Goal: Find specific page/section: Find specific page/section

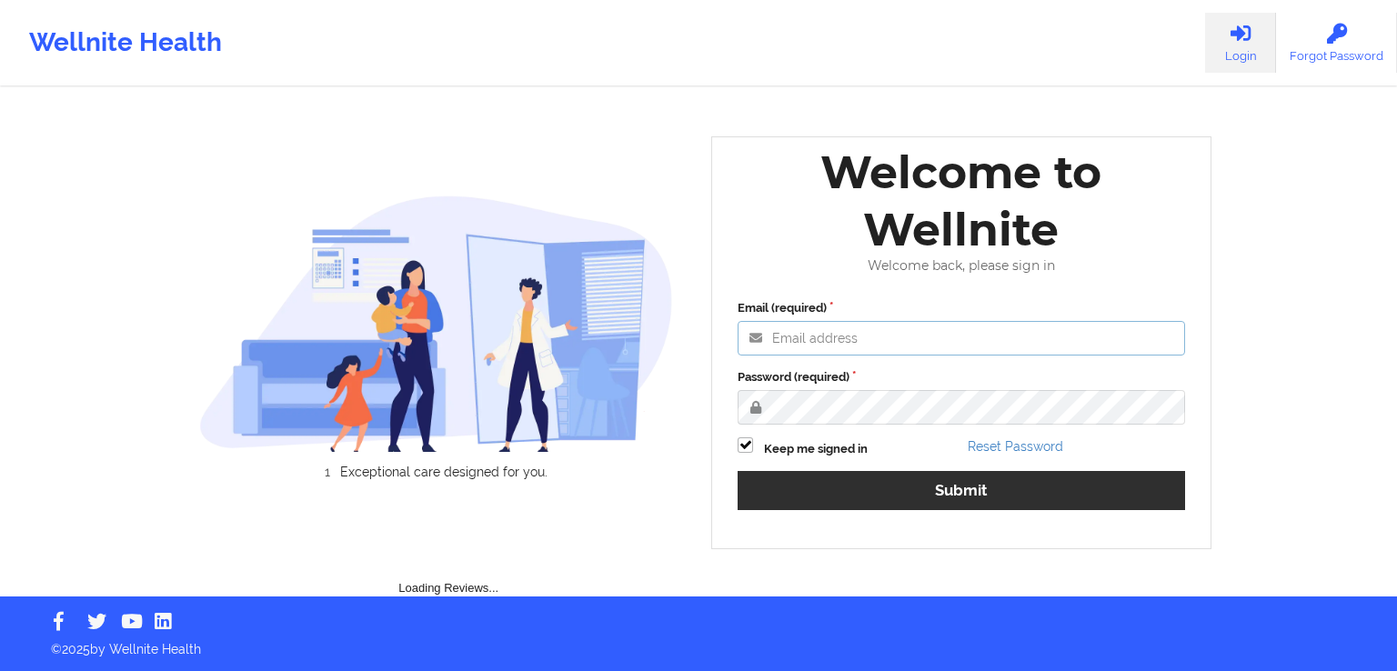
type input "[PERSON_NAME][EMAIL_ADDRESS][DOMAIN_NAME]"
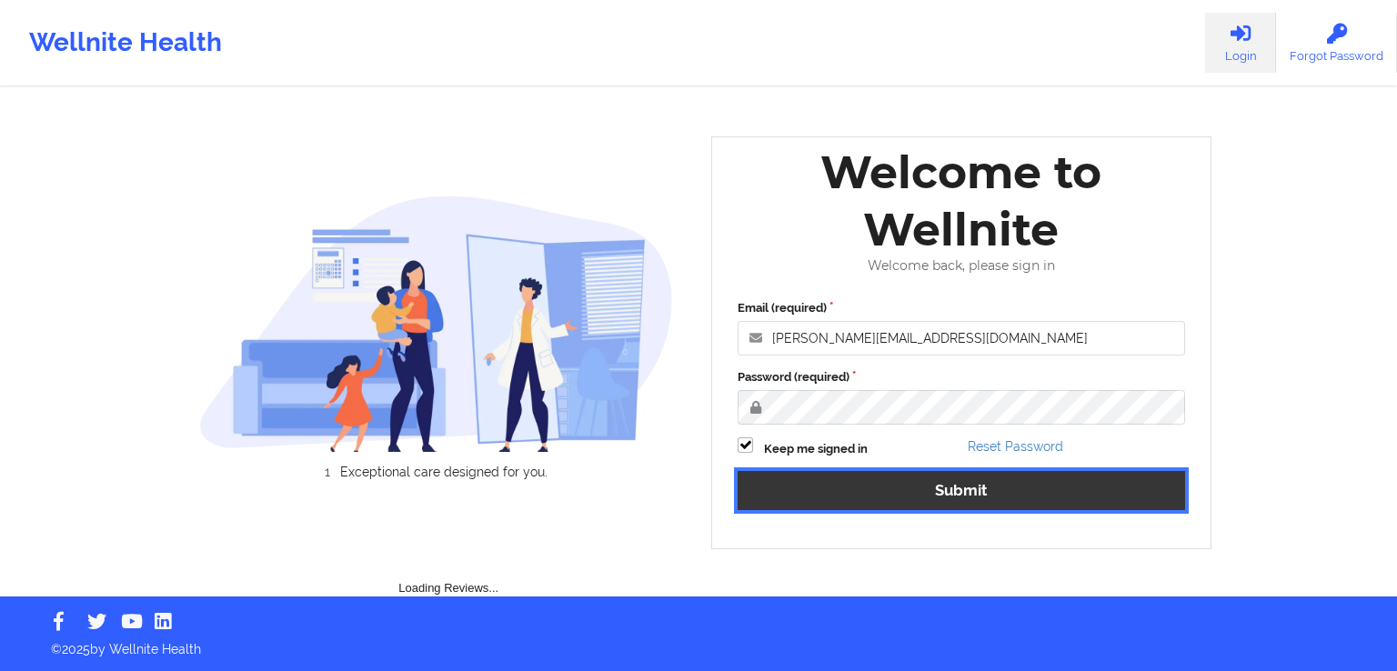
click at [881, 477] on button "Submit" at bounding box center [960, 490] width 447 height 39
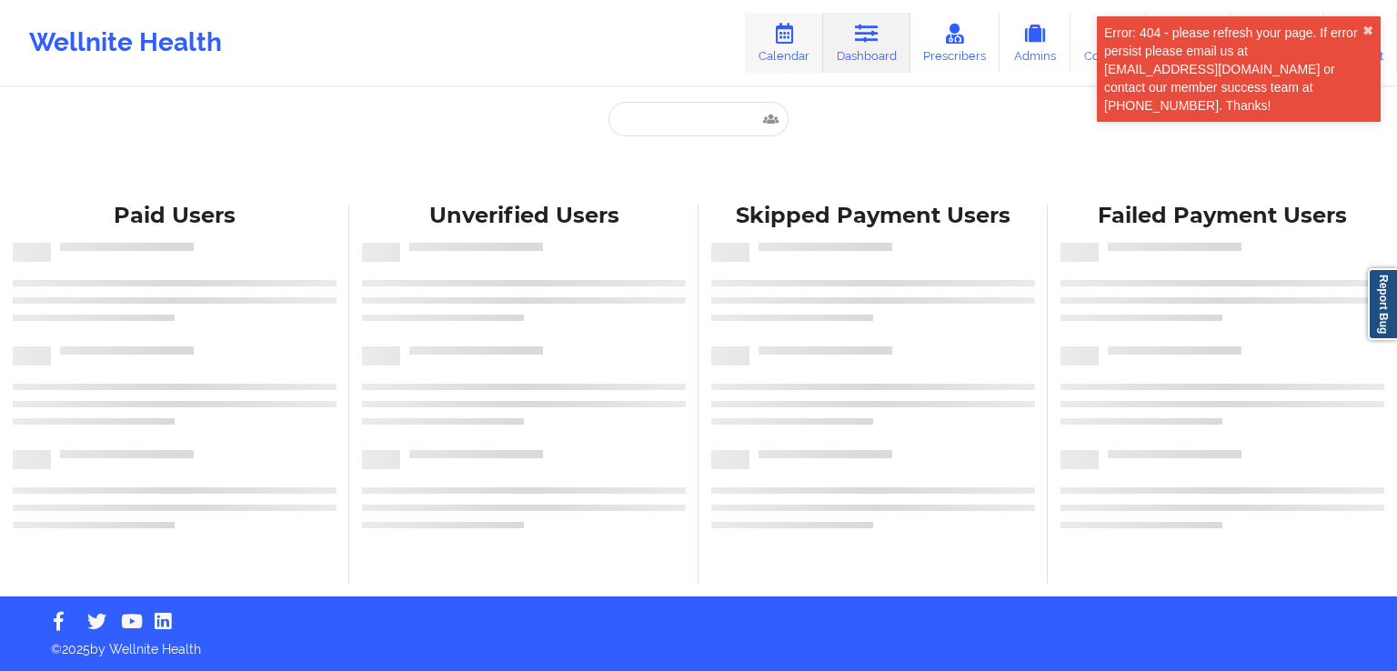
click at [796, 52] on link "Calendar" at bounding box center [784, 43] width 78 height 60
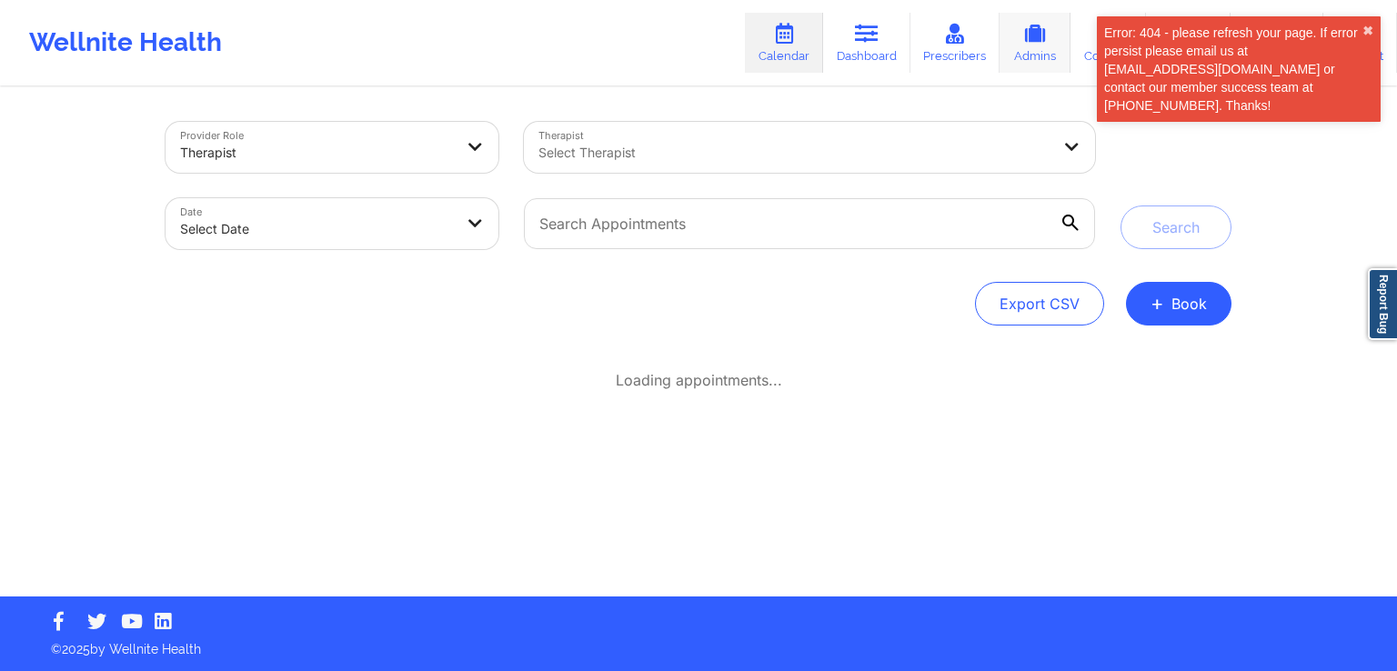
click at [1036, 60] on link "Admins" at bounding box center [1034, 43] width 71 height 60
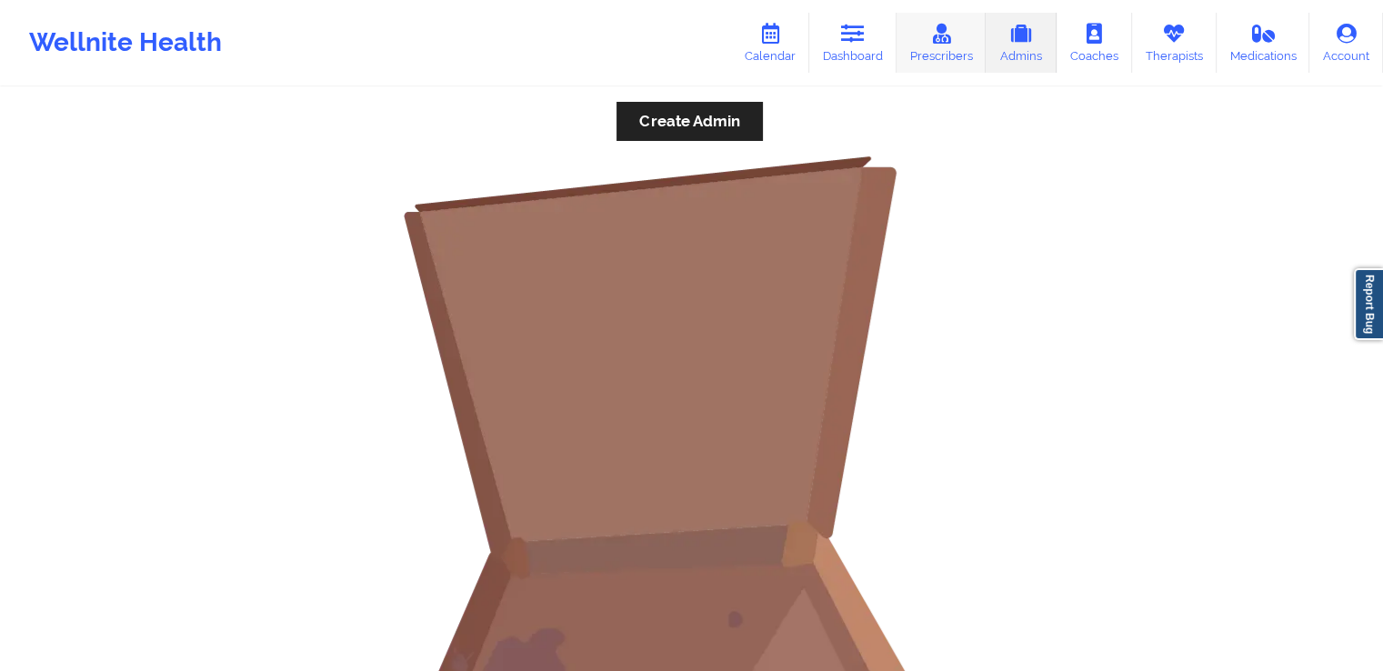
click at [931, 53] on link "Prescribers" at bounding box center [942, 43] width 90 height 60
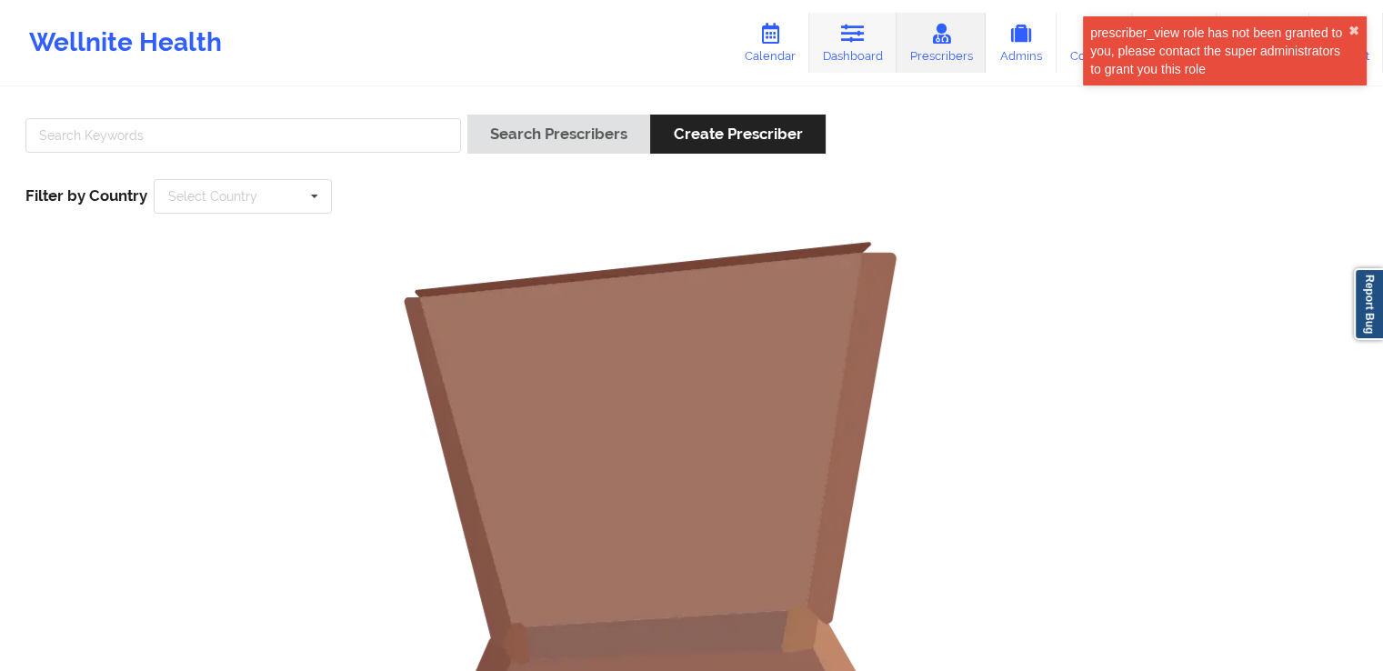
click at [867, 55] on link "Dashboard" at bounding box center [852, 43] width 87 height 60
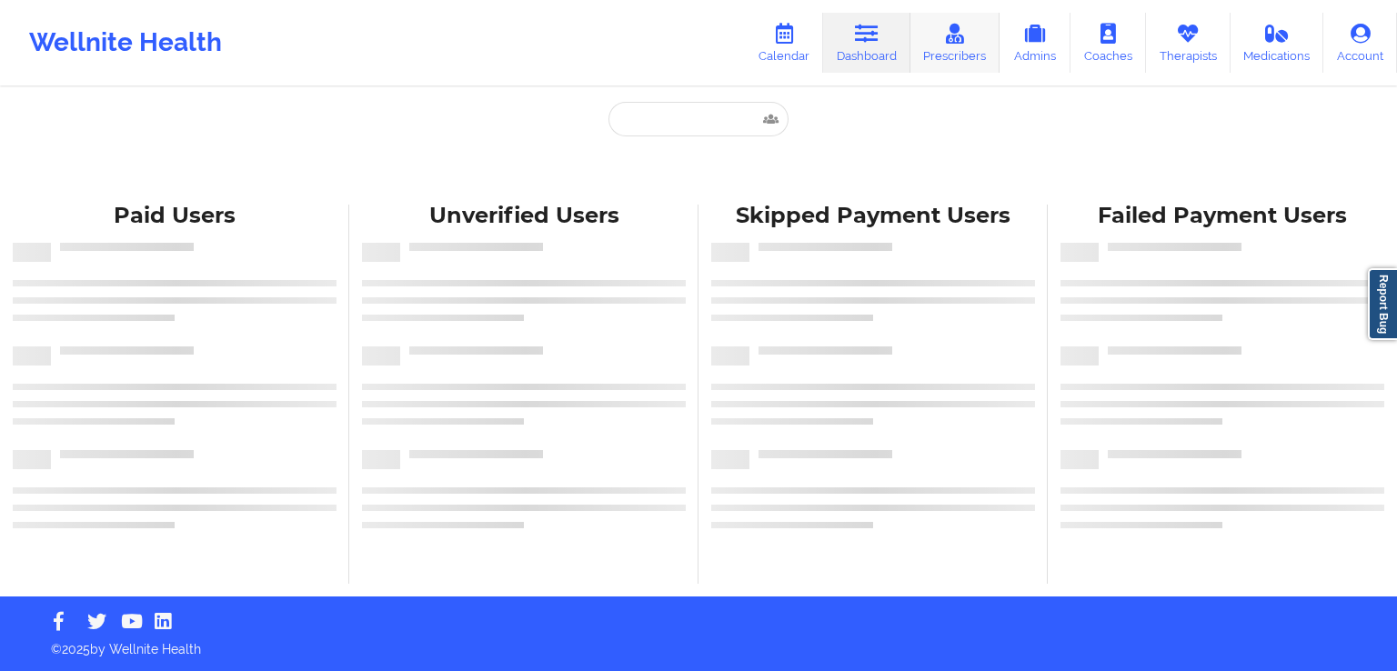
click at [953, 30] on icon at bounding box center [955, 34] width 24 height 20
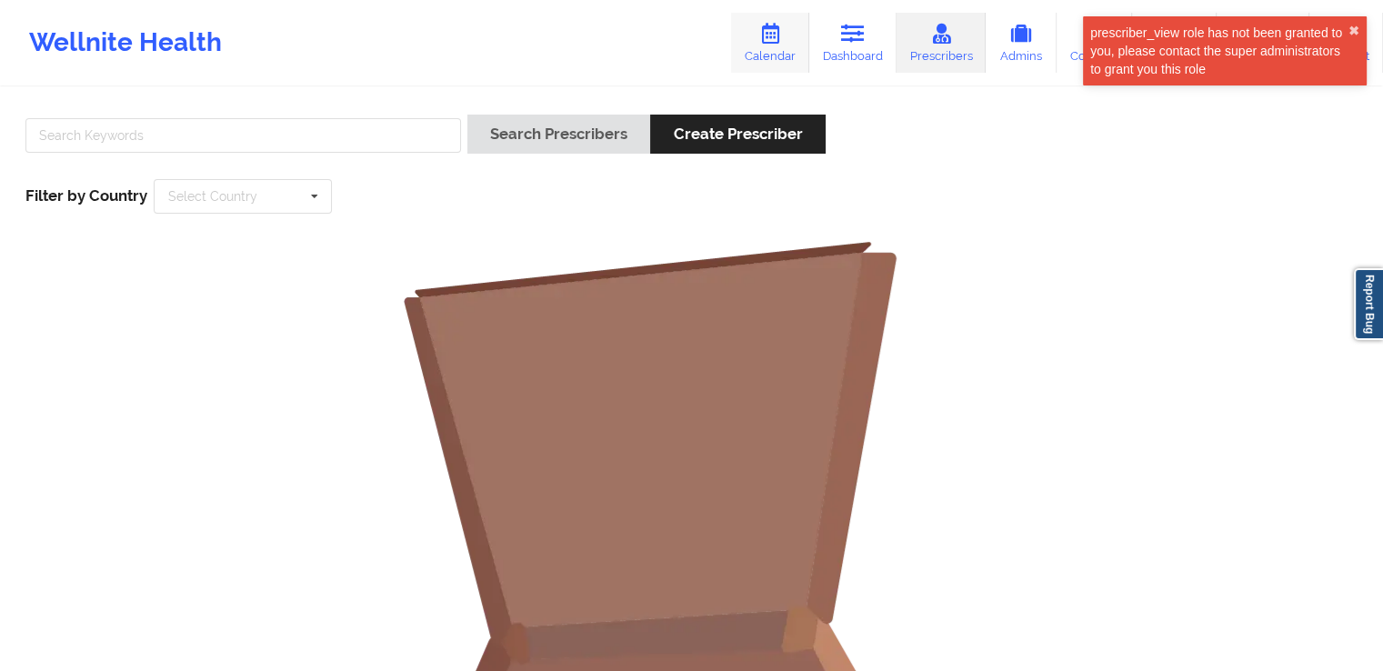
click at [760, 41] on link "Calendar" at bounding box center [770, 43] width 78 height 60
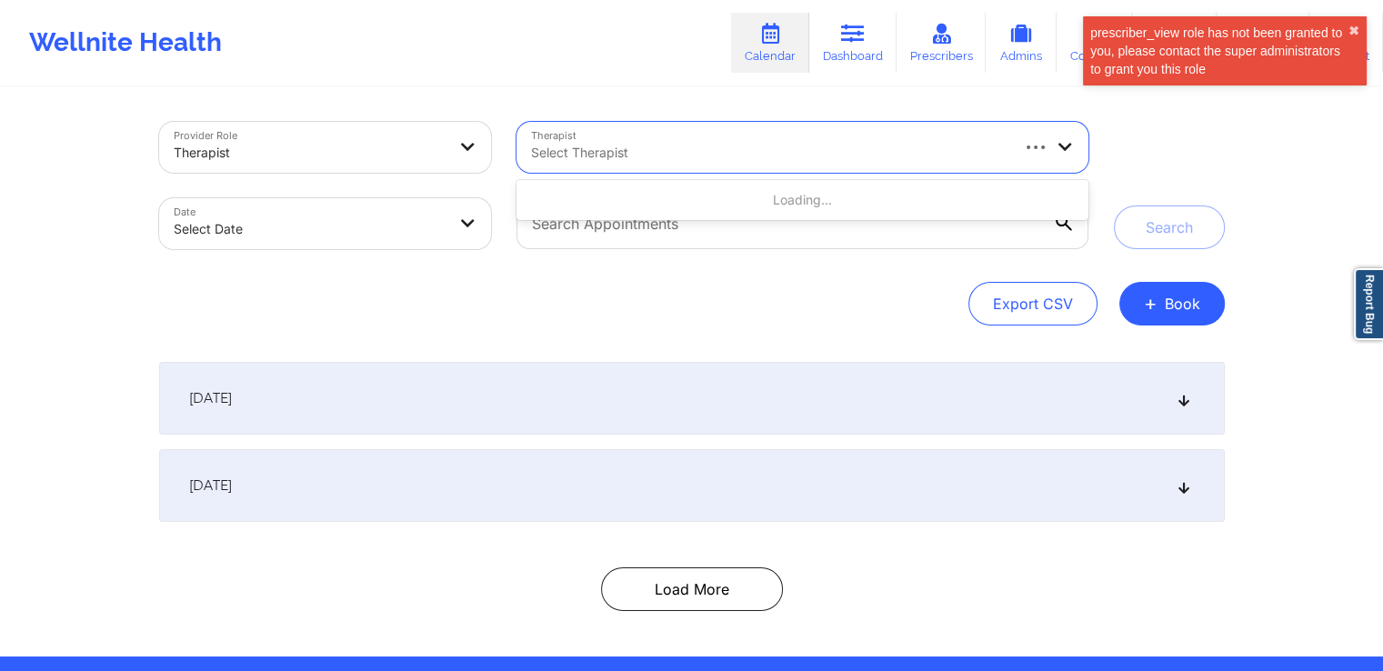
click at [665, 133] on div "Select Therapist" at bounding box center [762, 147] width 492 height 51
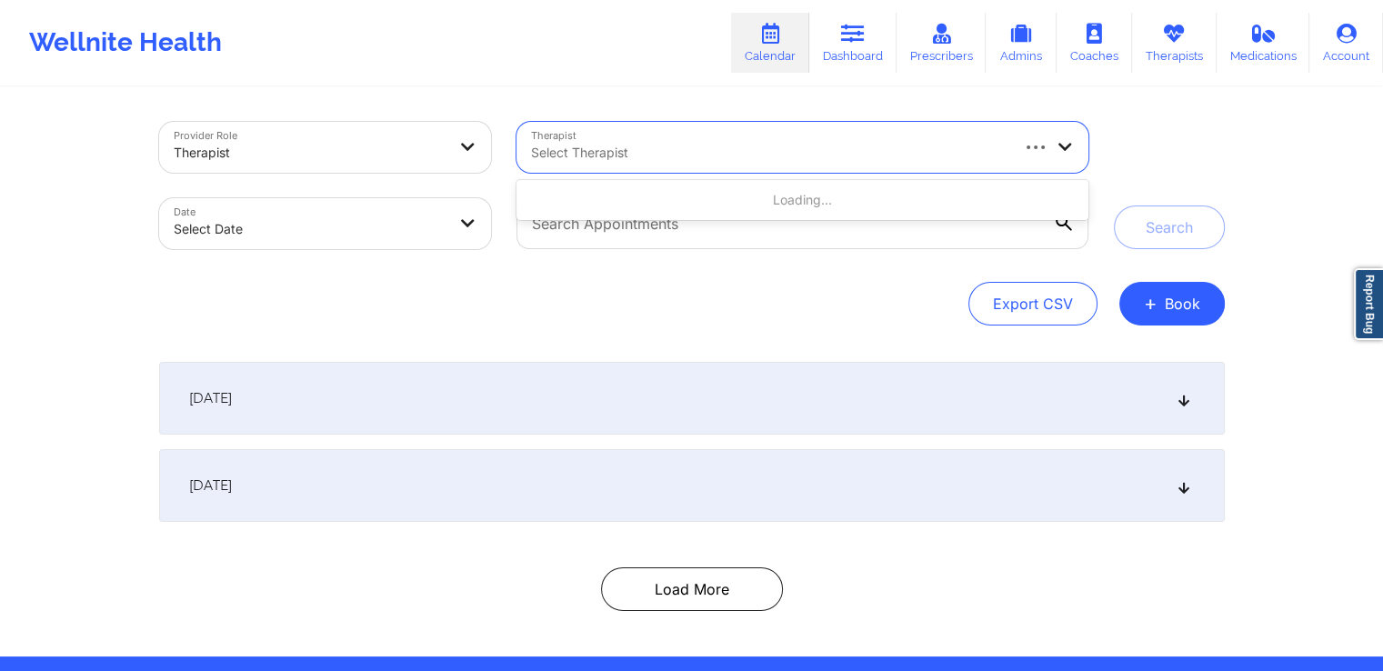
click at [618, 186] on div "Loading..." at bounding box center [801, 200] width 571 height 33
type input "khu"
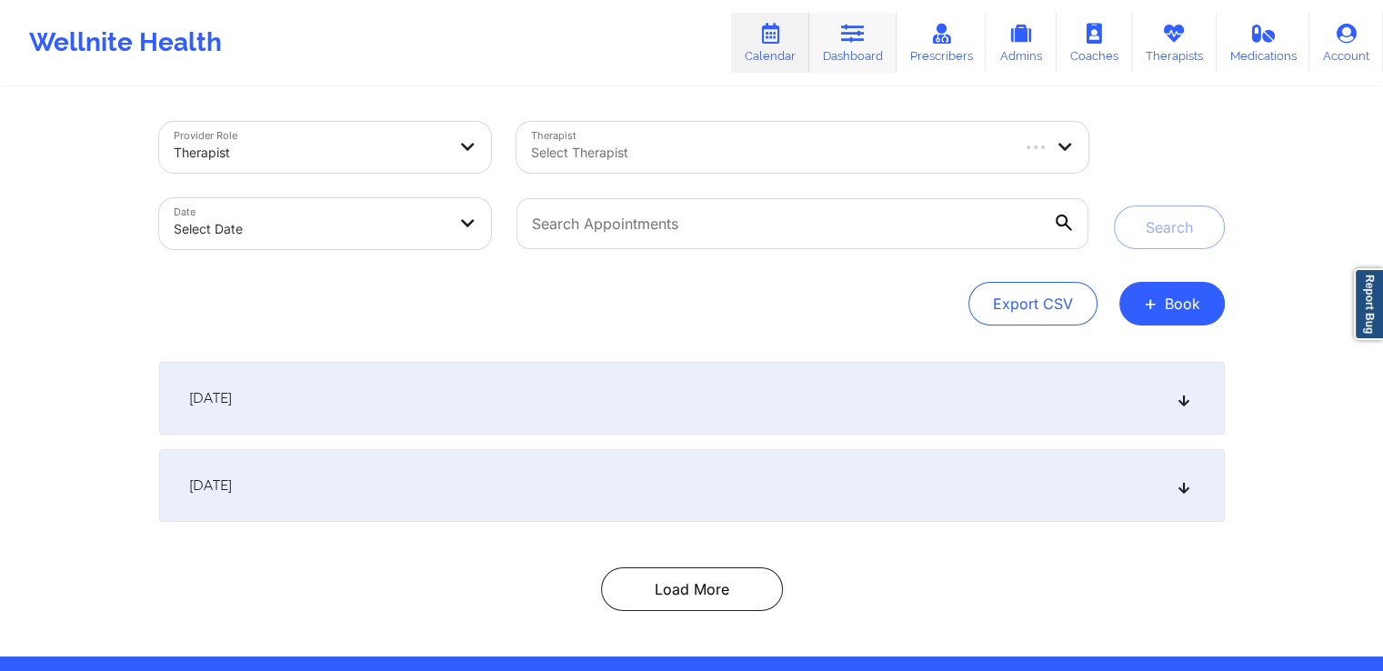
click at [866, 53] on link "Dashboard" at bounding box center [852, 43] width 87 height 60
